Goal: Find contact information: Find contact information

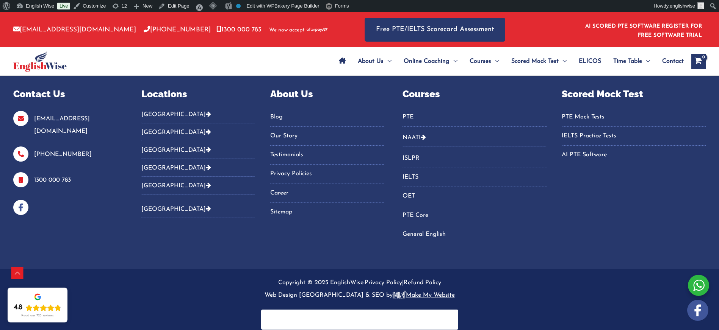
scroll to position [423, 0]
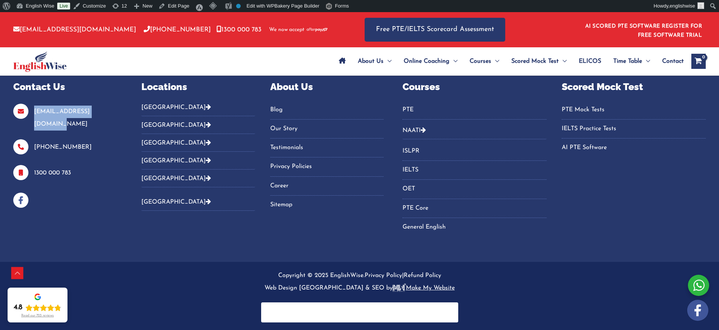
drag, startPoint x: 97, startPoint y: 113, endPoint x: 28, endPoint y: 113, distance: 68.2
click at [28, 113] on p "[EMAIL_ADDRESS][DOMAIN_NAME]" at bounding box center [67, 118] width 109 height 25
click at [672, 63] on span "Contact" at bounding box center [673, 61] width 22 height 27
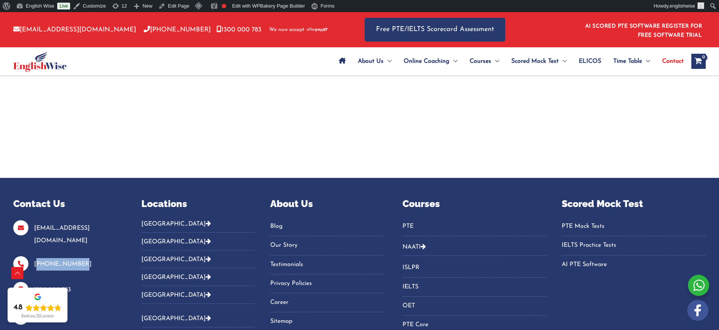
drag, startPoint x: 72, startPoint y: 203, endPoint x: 32, endPoint y: 204, distance: 39.4
click at [32, 258] on p "[PHONE_NUMBER]" at bounding box center [67, 265] width 109 height 15
copy link "[PHONE_NUMBER]"
click at [19, 310] on img "Footer Widget 1" at bounding box center [20, 317] width 15 height 15
